Goal: Task Accomplishment & Management: Complete application form

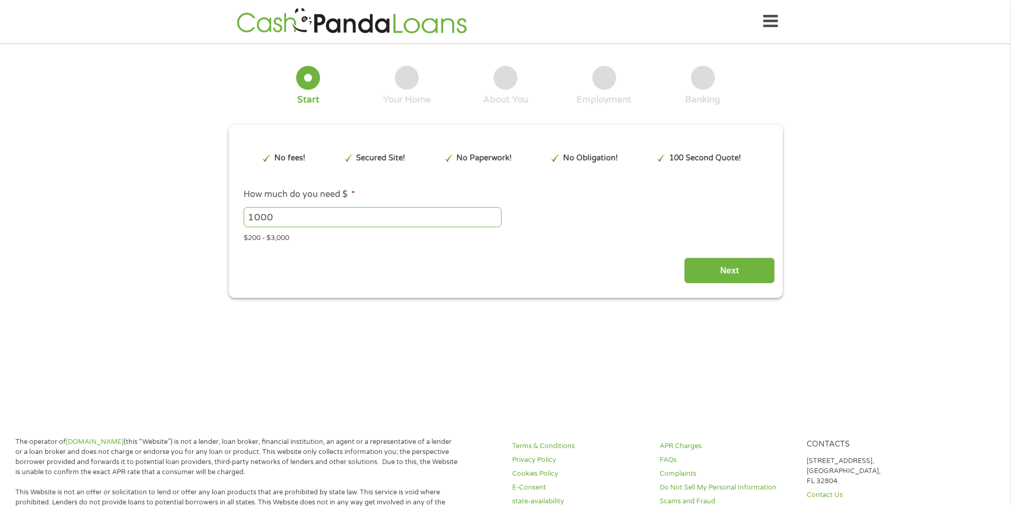
type input "EAIaIQobChMIounCx6CGjwMVB0tHAR2CaB9dEAAYBCAAEgK45fD_BwE"
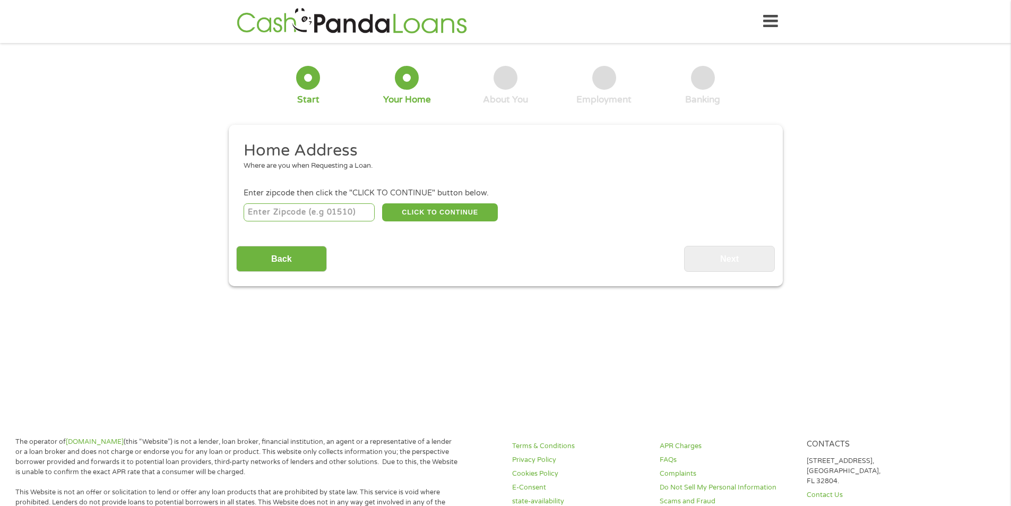
click at [338, 211] on input "number" at bounding box center [309, 212] width 131 height 18
type input "32935"
click at [407, 216] on button "CLICK TO CONTINUE" at bounding box center [440, 212] width 116 height 18
type input "32935"
type input "[GEOGRAPHIC_DATA]"
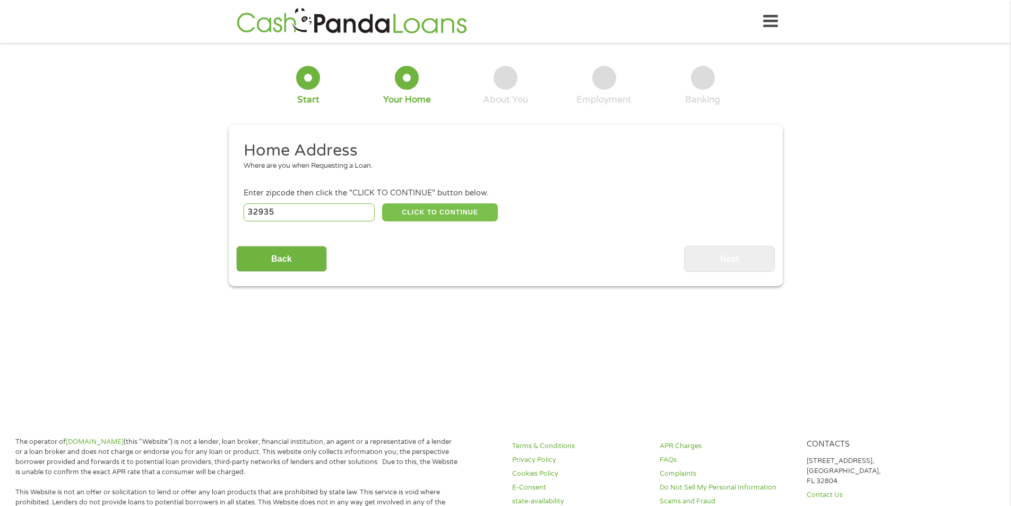
select select "[US_STATE]"
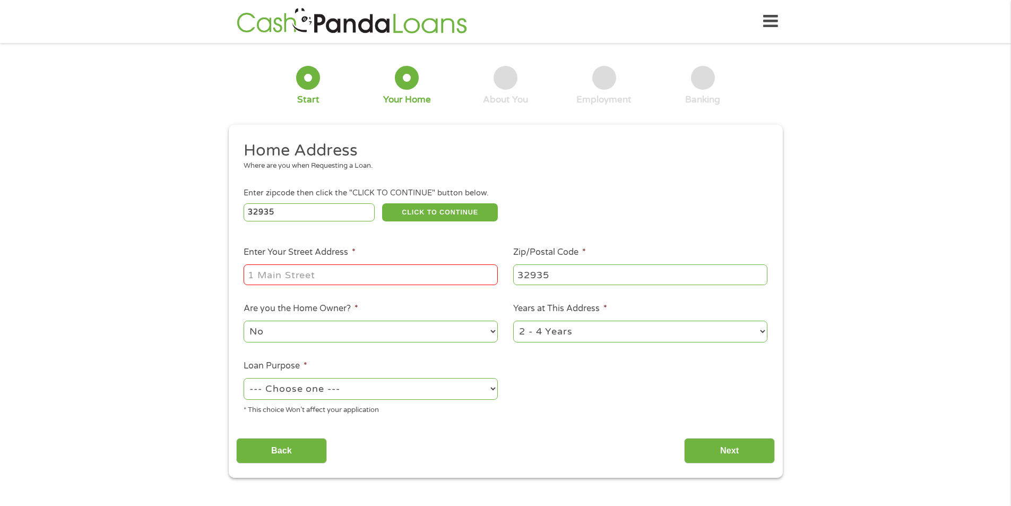
click at [396, 270] on input "Enter Your Street Address *" at bounding box center [371, 274] width 254 height 20
type input "1821 [GEOGRAPHIC_DATA]"
click at [390, 330] on select "No Yes" at bounding box center [371, 332] width 254 height 22
click at [244, 321] on select "No Yes" at bounding box center [371, 332] width 254 height 22
click at [556, 332] on select "1 Year or less 1 - 2 Years 2 - 4 Years Over 4 Years" at bounding box center [640, 332] width 254 height 22
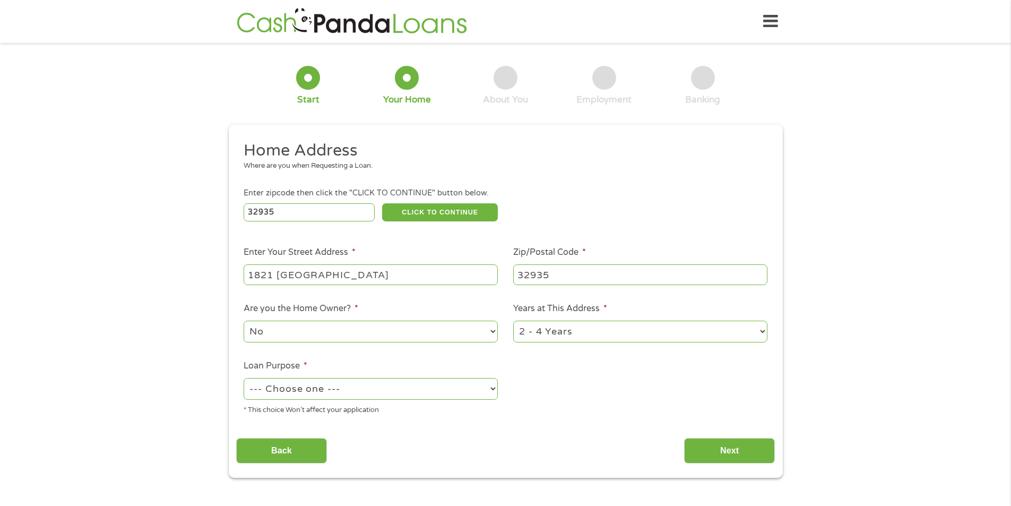
select select "12months"
click at [513, 321] on select "1 Year or less 1 - 2 Years 2 - 4 Years Over 4 Years" at bounding box center [640, 332] width 254 height 22
click at [426, 394] on select "--- Choose one --- Pay Bills Debt Consolidation Home Improvement Major Purchase…" at bounding box center [371, 389] width 254 height 22
select select "other"
click at [244, 378] on select "--- Choose one --- Pay Bills Debt Consolidation Home Improvement Major Purchase…" at bounding box center [371, 389] width 254 height 22
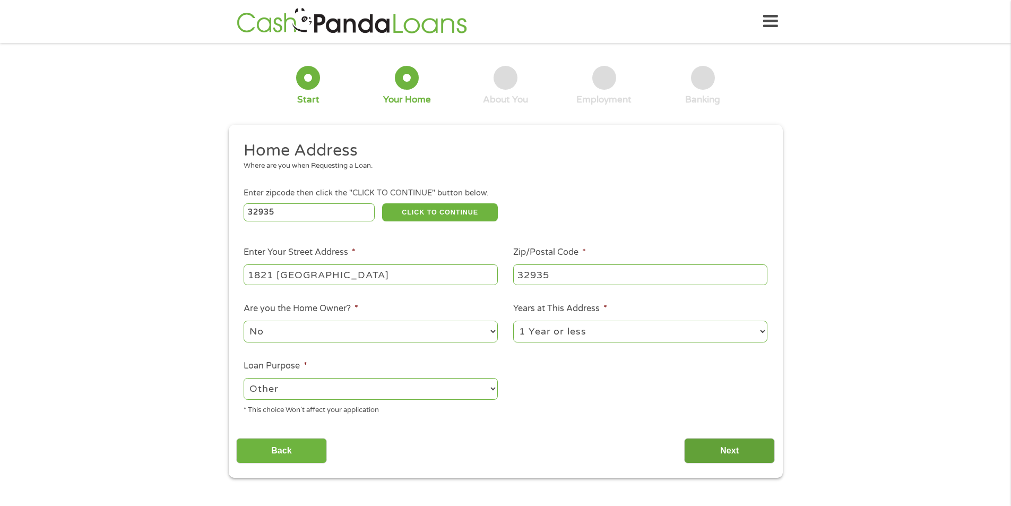
click at [746, 447] on input "Next" at bounding box center [729, 451] width 91 height 26
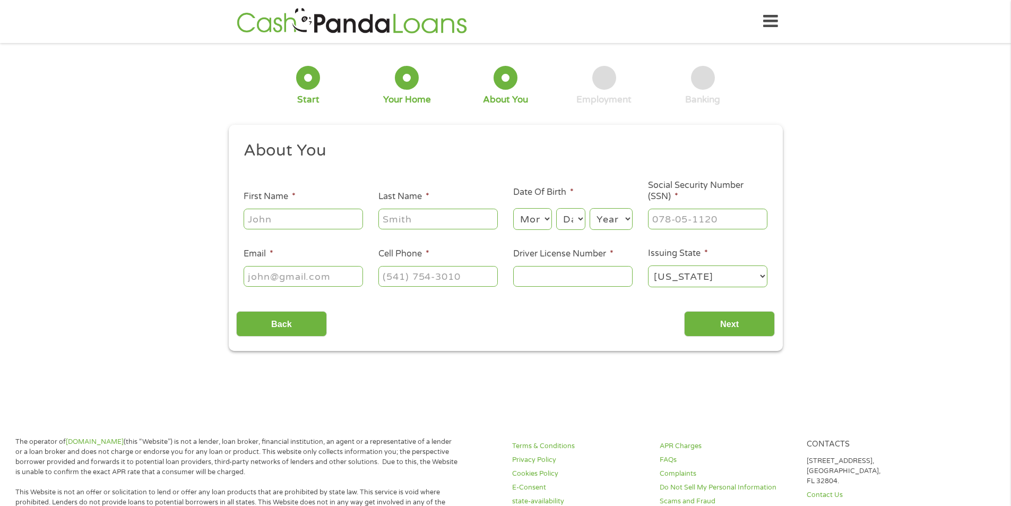
click at [305, 222] on input "First Name *" at bounding box center [303, 219] width 119 height 20
type input "kiara"
click at [397, 216] on input "Last Name *" at bounding box center [437, 219] width 119 height 20
type input "[PERSON_NAME]"
click at [337, 271] on input "Email *" at bounding box center [303, 276] width 119 height 20
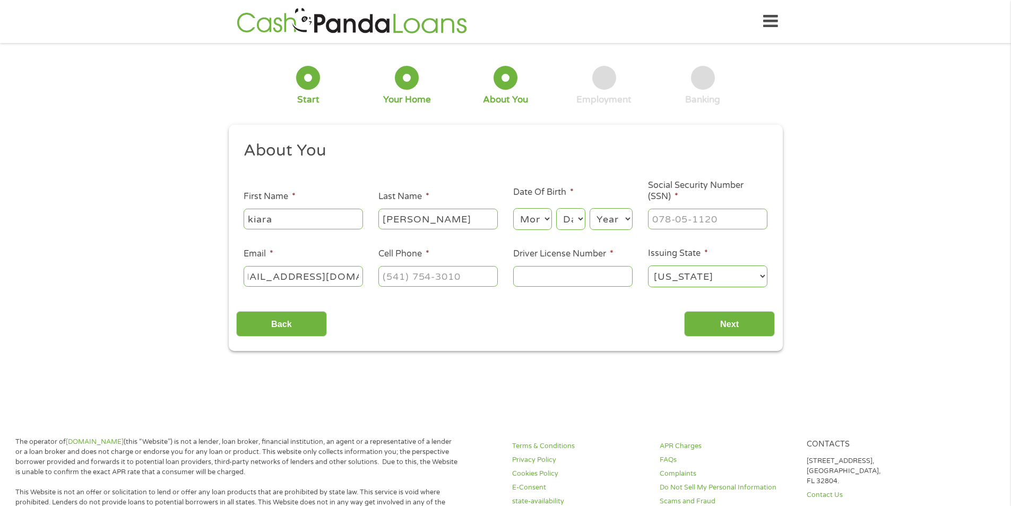
scroll to position [0, 30]
type input "[EMAIL_ADDRESS][DOMAIN_NAME]"
click at [416, 279] on input "(___) ___-____" at bounding box center [437, 276] width 119 height 20
type input "[PHONE_NUMBER]"
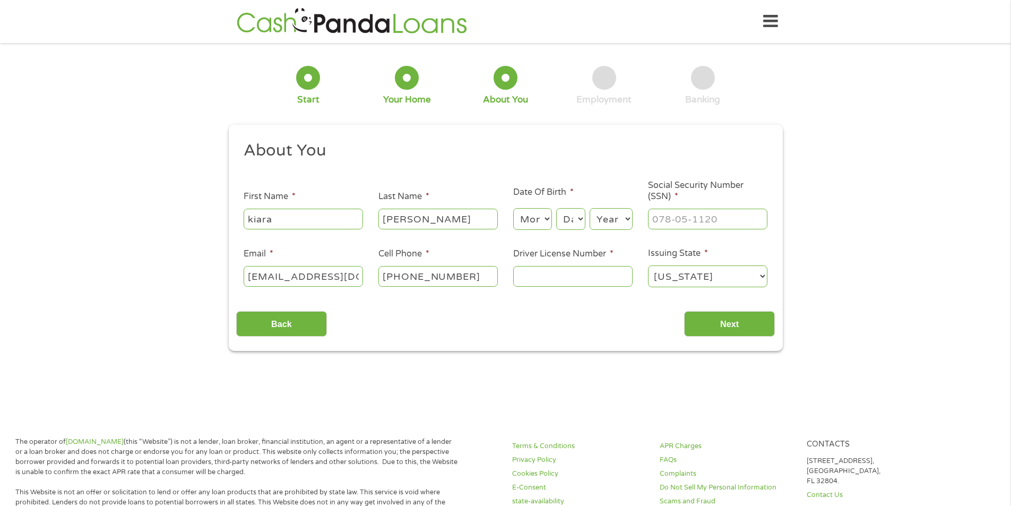
click at [524, 222] on select "Month 1 2 3 4 5 6 7 8 9 10 11 12" at bounding box center [532, 219] width 39 height 22
select select "6"
click at [513, 208] on select "Month 1 2 3 4 5 6 7 8 9 10 11 12" at bounding box center [532, 219] width 39 height 22
click at [565, 223] on select "Day 1 2 3 4 5 6 7 8 9 10 11 12 13 14 15 16 17 18 19 20 21 22 23 24 25 26 27 28 …" at bounding box center [570, 219] width 29 height 22
select select "11"
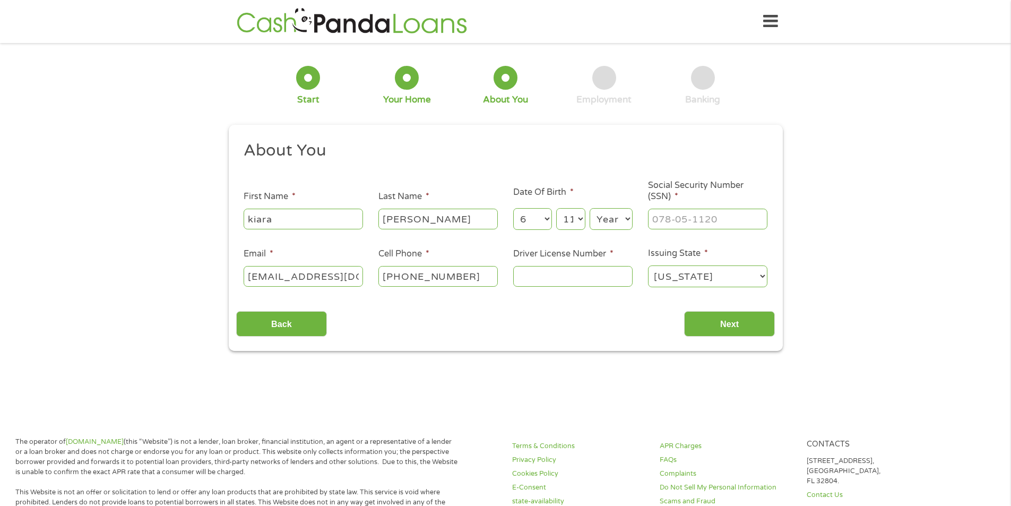
click at [556, 208] on select "Day 1 2 3 4 5 6 7 8 9 10 11 12 13 14 15 16 17 18 19 20 21 22 23 24 25 26 27 28 …" at bounding box center [570, 219] width 29 height 22
click at [608, 225] on select "Year [DATE] 2006 2005 2004 2003 2002 2001 2000 1999 1998 1997 1996 1995 1994 19…" at bounding box center [611, 219] width 43 height 22
select select "1997"
click at [590, 208] on select "Year [DATE] 2006 2005 2004 2003 2002 2001 2000 1999 1998 1997 1996 1995 1994 19…" at bounding box center [611, 219] width 43 height 22
click at [685, 221] on input "___-__-____" at bounding box center [707, 219] width 119 height 20
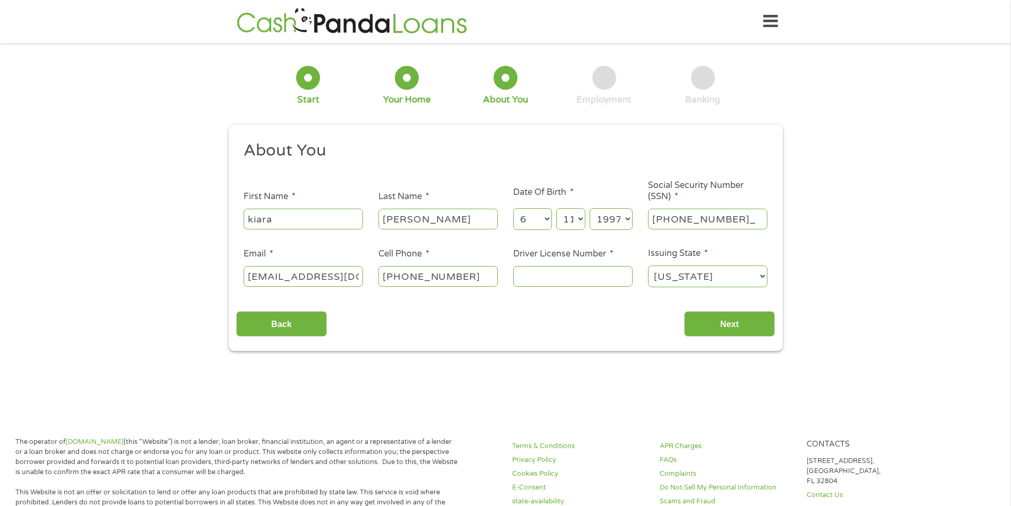
type input "590-69-6142"
click at [544, 284] on input "Driver License Number *" at bounding box center [572, 276] width 119 height 20
type input "M200517977110"
click at [721, 327] on input "Next" at bounding box center [729, 324] width 91 height 26
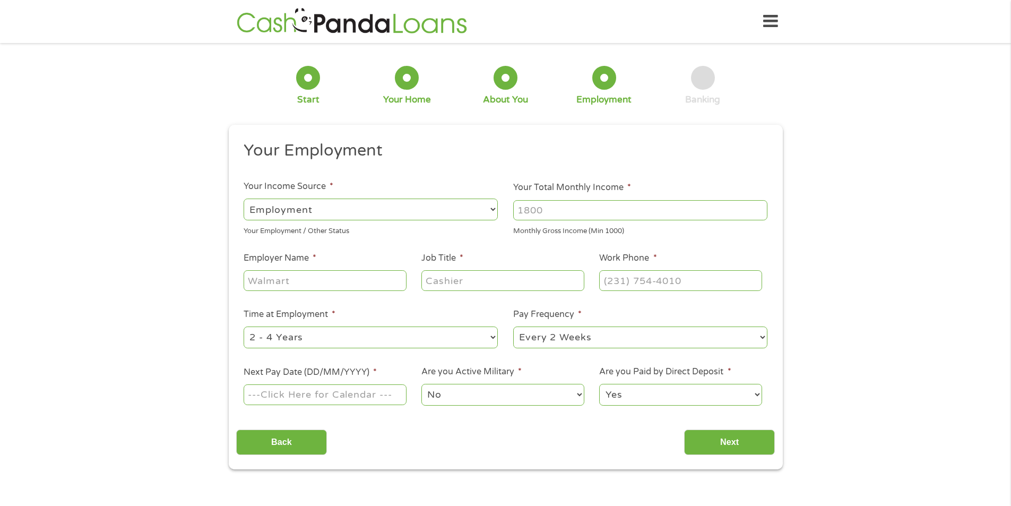
click at [435, 211] on select "--- Choose one --- Employment [DEMOGRAPHIC_DATA] Benefits" at bounding box center [371, 210] width 254 height 22
click at [244, 199] on select "--- Choose one --- Employment [DEMOGRAPHIC_DATA] Benefits" at bounding box center [371, 210] width 254 height 22
click at [532, 210] on input "Your Total Monthly Income *" at bounding box center [640, 210] width 254 height 20
type input "1321"
click at [360, 288] on input "Employer Name *" at bounding box center [325, 280] width 162 height 20
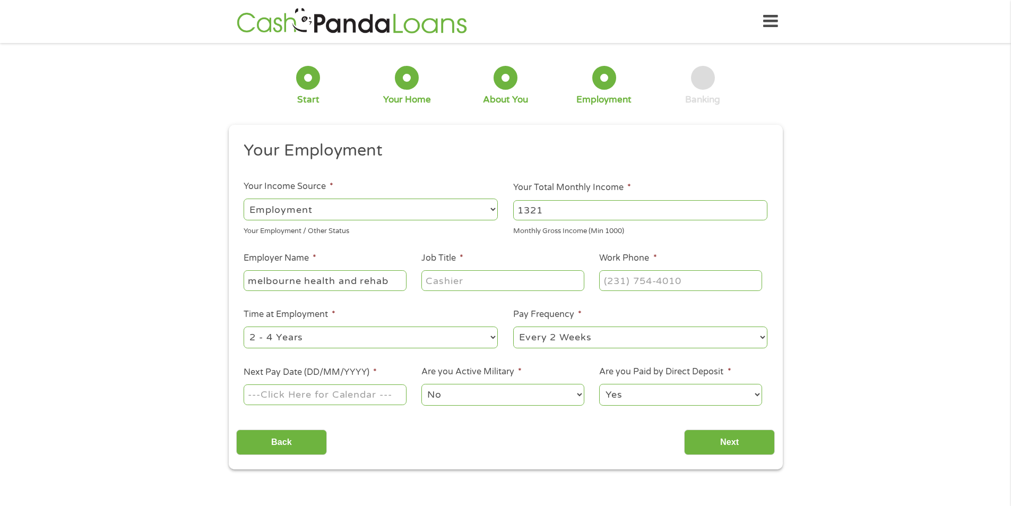
type input "melbourne health and rehab"
click at [475, 285] on input "Job Title *" at bounding box center [502, 280] width 162 height 20
type input "receiptionist"
click at [639, 275] on input "(___) ___-____" at bounding box center [680, 280] width 162 height 20
type input "[PHONE_NUMBER]"
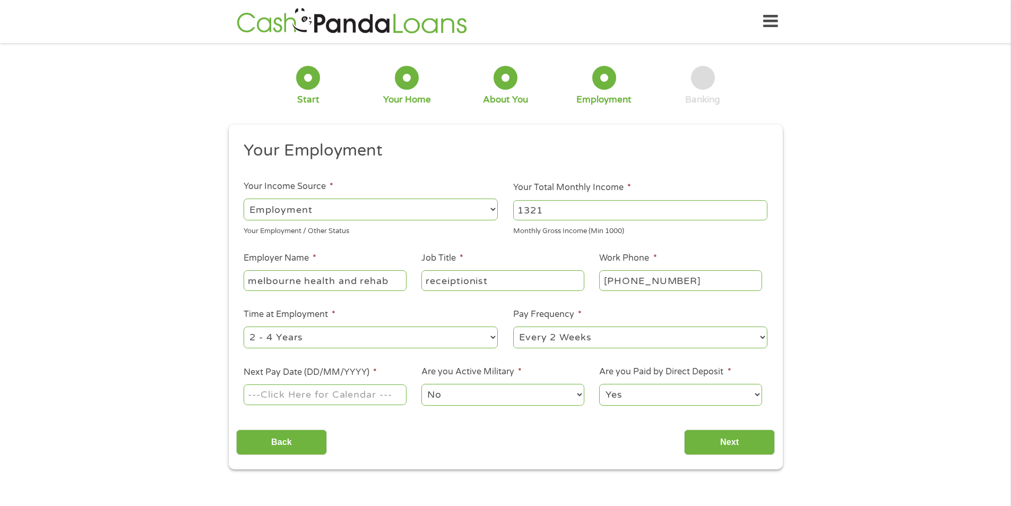
click at [470, 344] on select "--- Choose one --- 1 Year or less 1 - 2 Years 2 - 4 Years Over 4 Years" at bounding box center [371, 337] width 254 height 22
select select "12months"
click at [244, 326] on select "--- Choose one --- 1 Year or less 1 - 2 Years 2 - 4 Years Over 4 Years" at bounding box center [371, 337] width 254 height 22
click at [565, 340] on select "--- Choose one --- Every 2 Weeks Every Week Monthly Semi-Monthly" at bounding box center [640, 337] width 254 height 22
click at [513, 326] on select "--- Choose one --- Every 2 Weeks Every Week Monthly Semi-Monthly" at bounding box center [640, 337] width 254 height 22
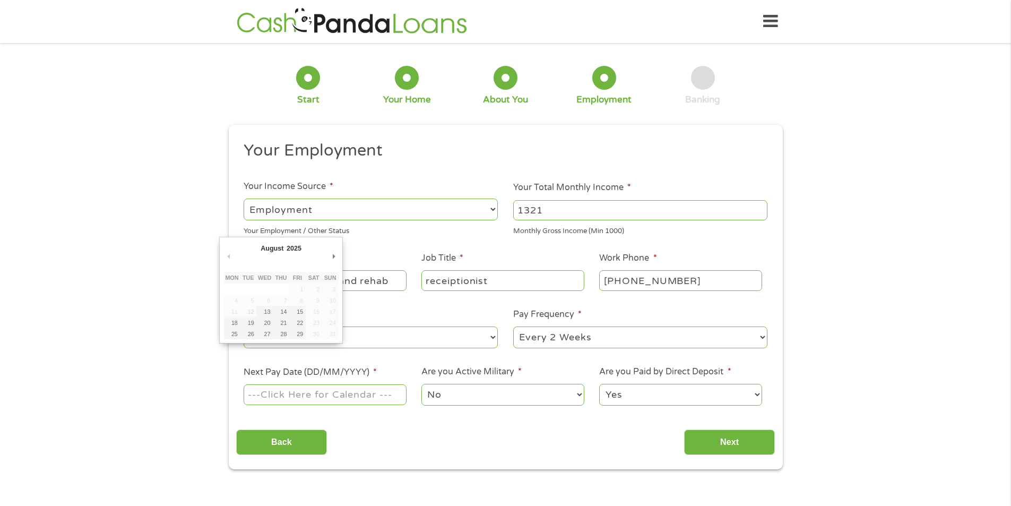
click at [329, 399] on input "Next Pay Date (DD/MM/YYYY) *" at bounding box center [325, 394] width 162 height 20
type input "[DATE]"
click at [636, 392] on select "Yes No" at bounding box center [680, 395] width 162 height 22
click at [599, 384] on select "Yes No" at bounding box center [680, 395] width 162 height 22
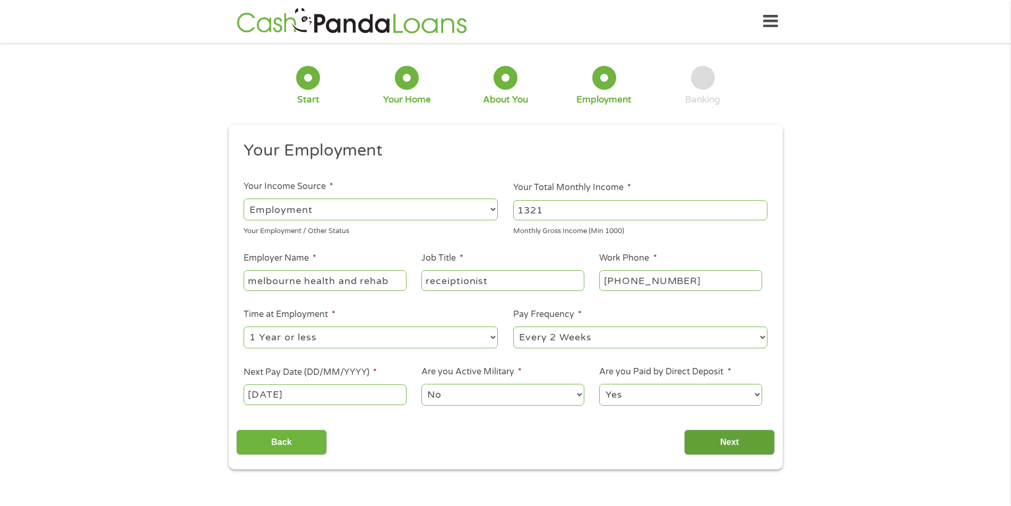
click at [714, 439] on input "Next" at bounding box center [729, 442] width 91 height 26
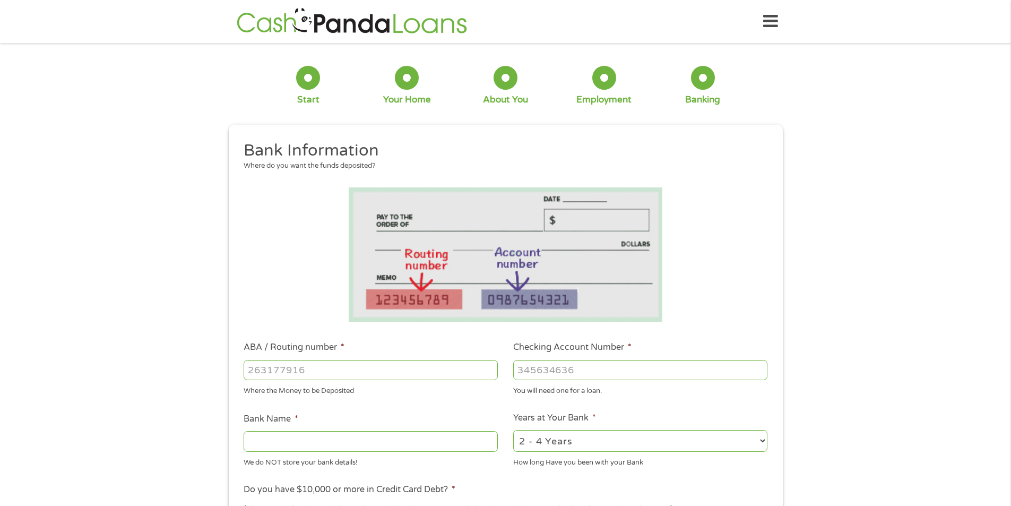
click at [454, 368] on input "ABA / Routing number *" at bounding box center [371, 370] width 254 height 20
type input "103100195"
type input "CENTRAL NATIONAL BANK TRUST"
type input "103100195"
click at [584, 372] on input "Checking Account Number *" at bounding box center [640, 370] width 254 height 20
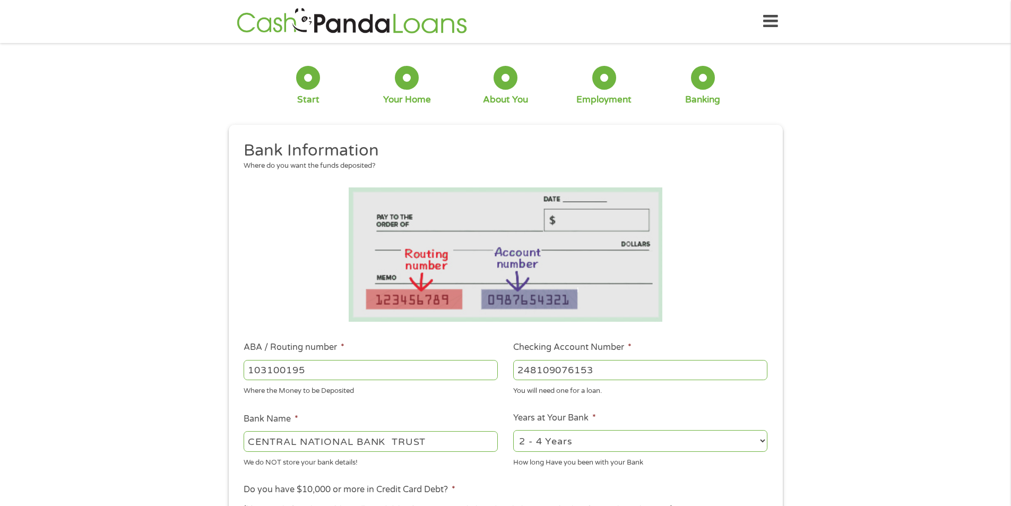
type input "248109076153"
click at [479, 416] on li "Bank Name * CENTRAL NATIONAL BANK TRUST We do NOT store your bank details!" at bounding box center [371, 439] width 270 height 55
click at [588, 450] on select "2 - 4 Years 6 - 12 Months 1 - 2 Years Over 4 Years" at bounding box center [640, 441] width 254 height 22
select select "60months"
click at [513, 430] on select "2 - 4 Years 6 - 12 Months 1 - 2 Years Over 4 Years" at bounding box center [640, 441] width 254 height 22
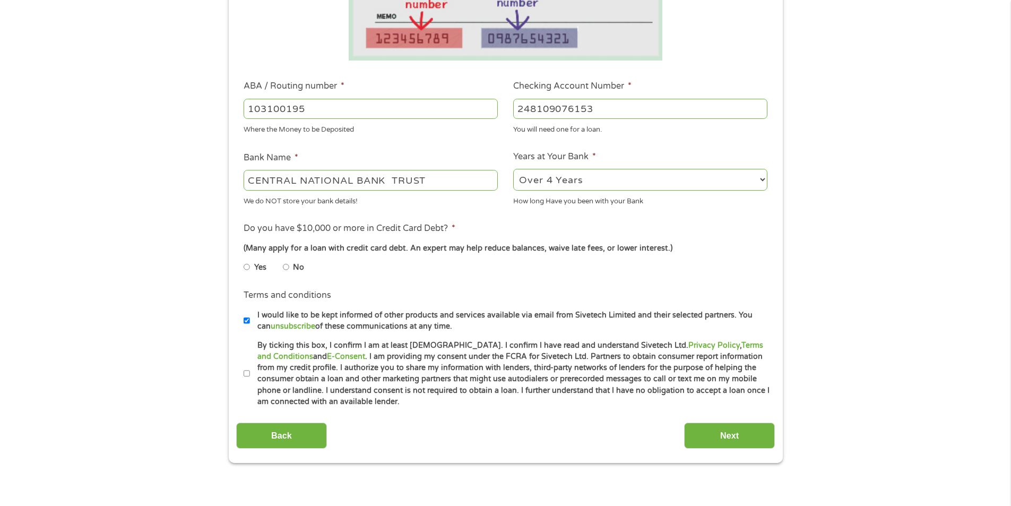
scroll to position [265, 0]
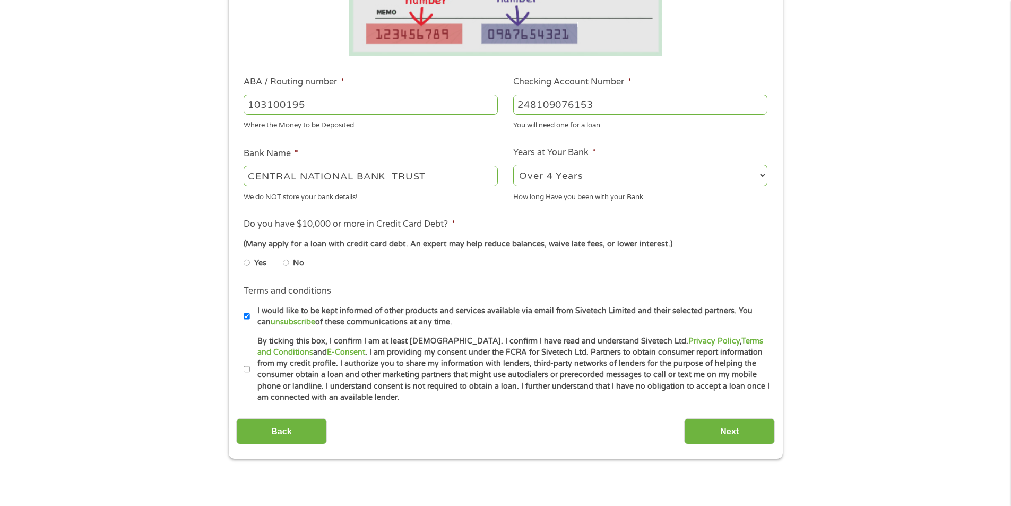
click at [283, 262] on input "No" at bounding box center [286, 262] width 6 height 17
radio input "true"
click at [249, 368] on input "By ticking this box, I confirm I am at least [DEMOGRAPHIC_DATA]. I confirm I ha…" at bounding box center [247, 369] width 6 height 17
checkbox input "true"
click at [718, 430] on input "Next" at bounding box center [729, 431] width 91 height 26
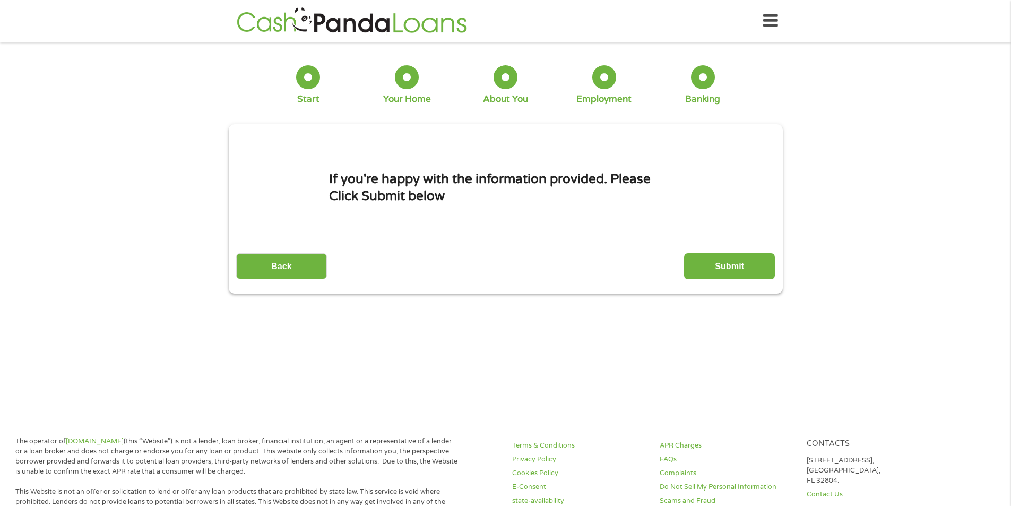
scroll to position [0, 0]
click at [736, 268] on input "Submit" at bounding box center [729, 267] width 91 height 26
